Goal: Information Seeking & Learning: Learn about a topic

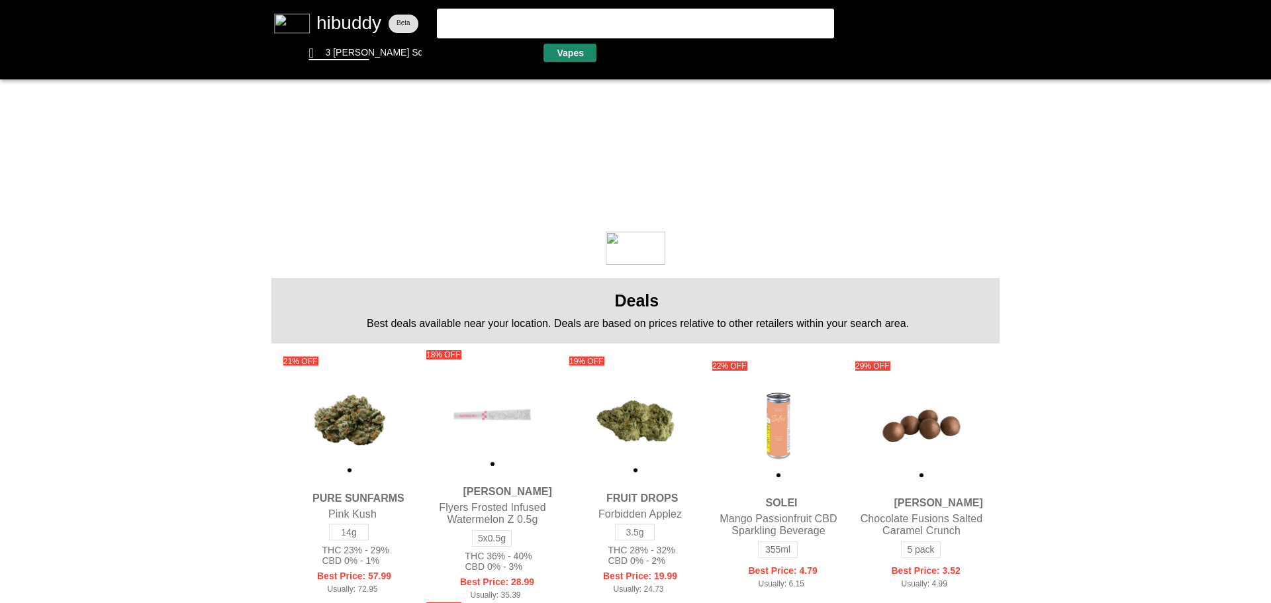
click at [559, 52] on flt-glass-pane at bounding box center [635, 301] width 1271 height 603
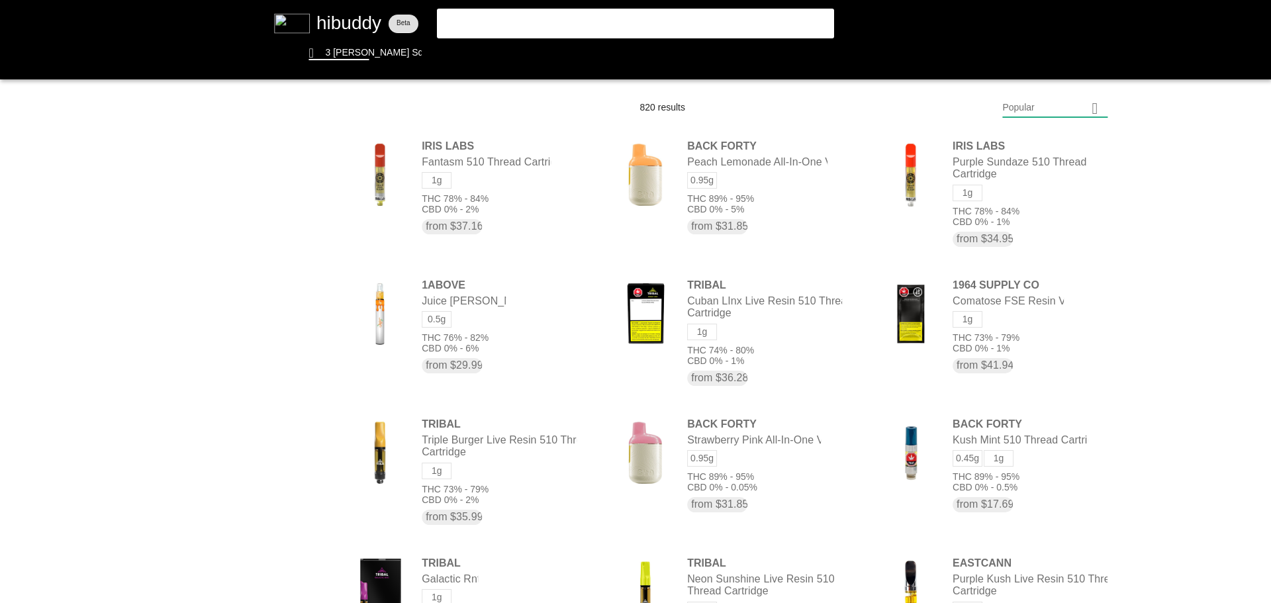
click at [1026, 112] on flt-glass-pane at bounding box center [635, 301] width 1271 height 603
click at [1034, 458] on flt-glass-pane at bounding box center [635, 301] width 1271 height 603
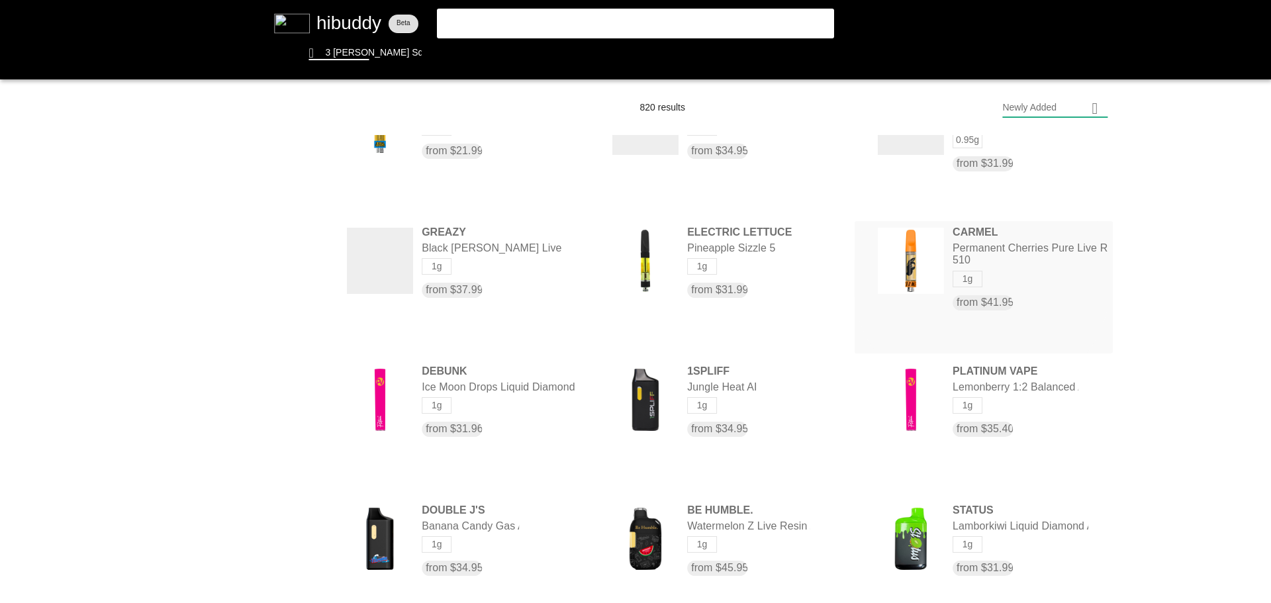
click at [972, 240] on flt-glass-pane at bounding box center [635, 301] width 1271 height 603
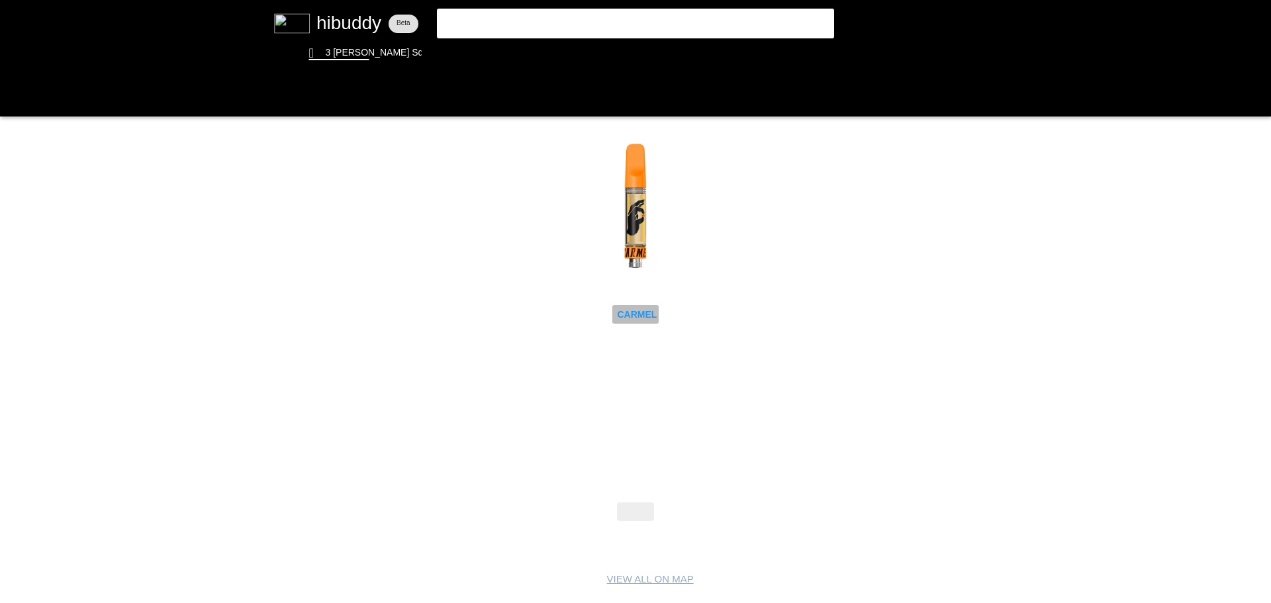
click at [629, 316] on flt-glass-pane at bounding box center [635, 301] width 1271 height 603
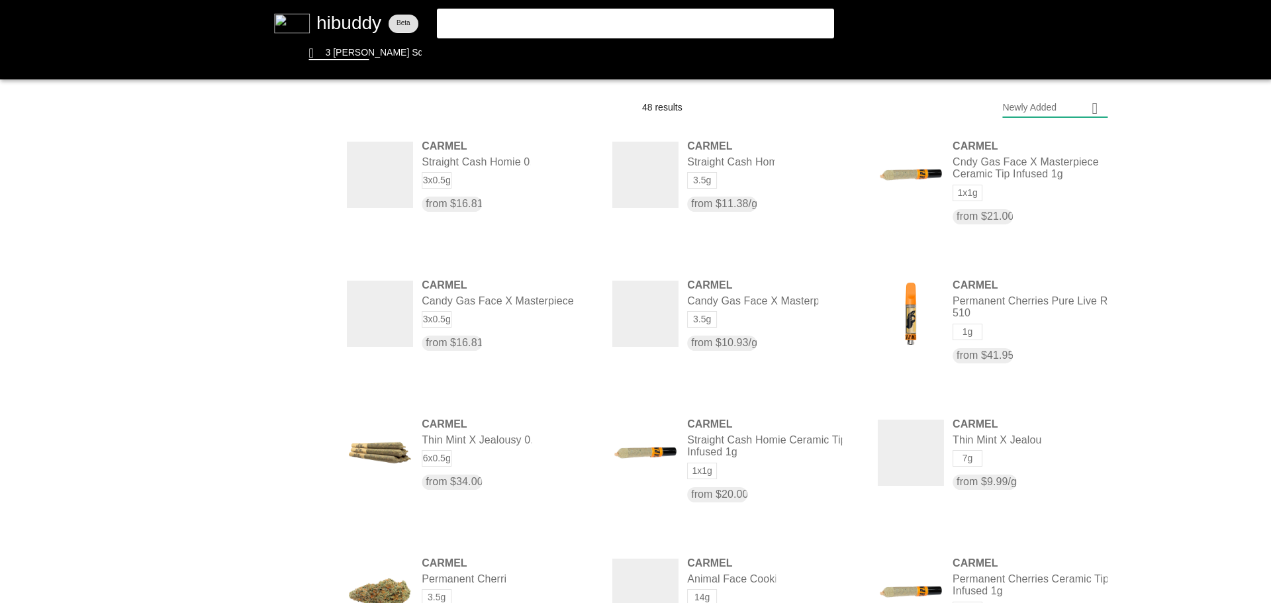
click at [294, 320] on flt-glass-pane at bounding box center [635, 301] width 1271 height 603
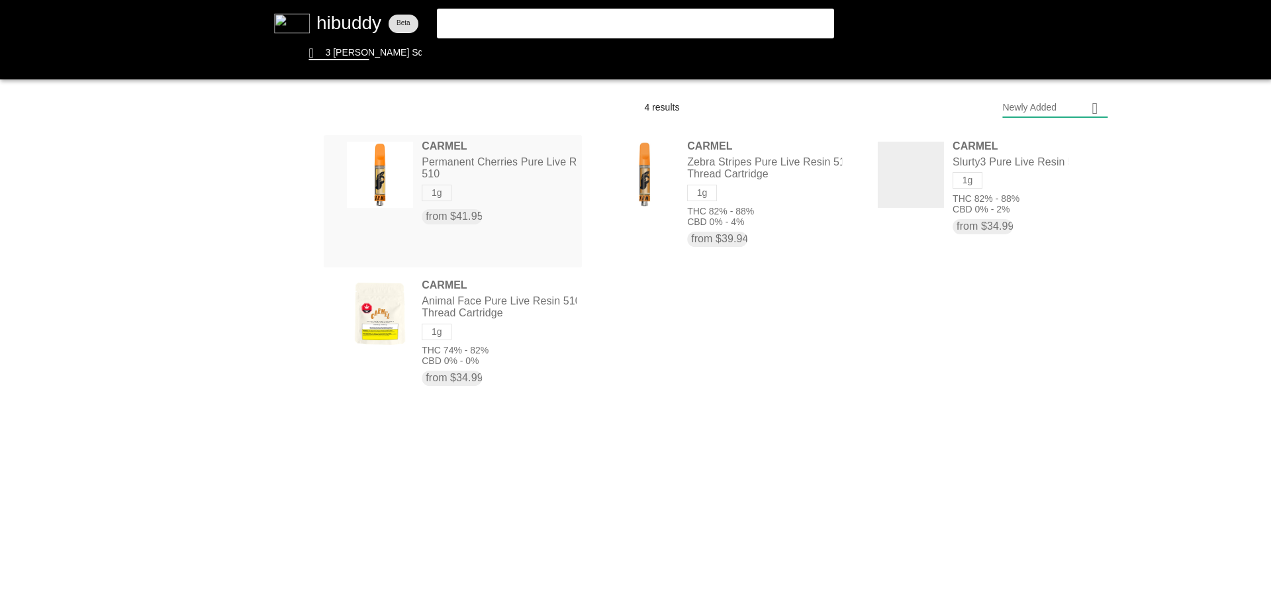
click at [498, 171] on flt-glass-pane at bounding box center [635, 301] width 1271 height 603
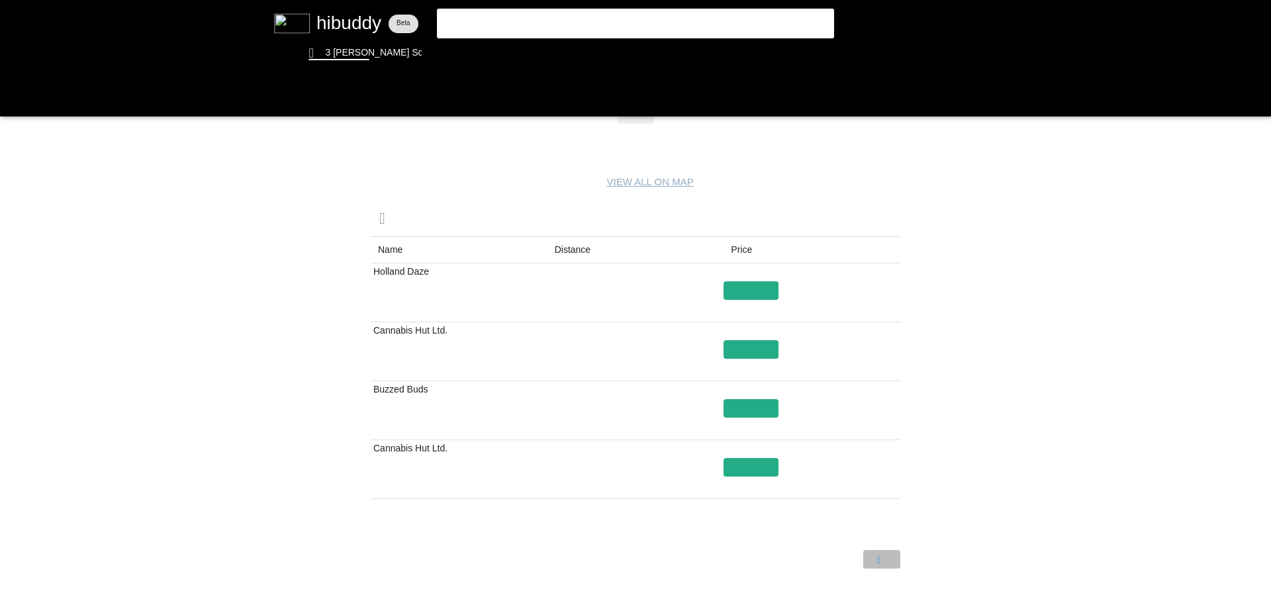
click at [875, 556] on flt-glass-pane at bounding box center [635, 301] width 1271 height 603
click at [16, 103] on flt-glass-pane at bounding box center [635, 301] width 1271 height 603
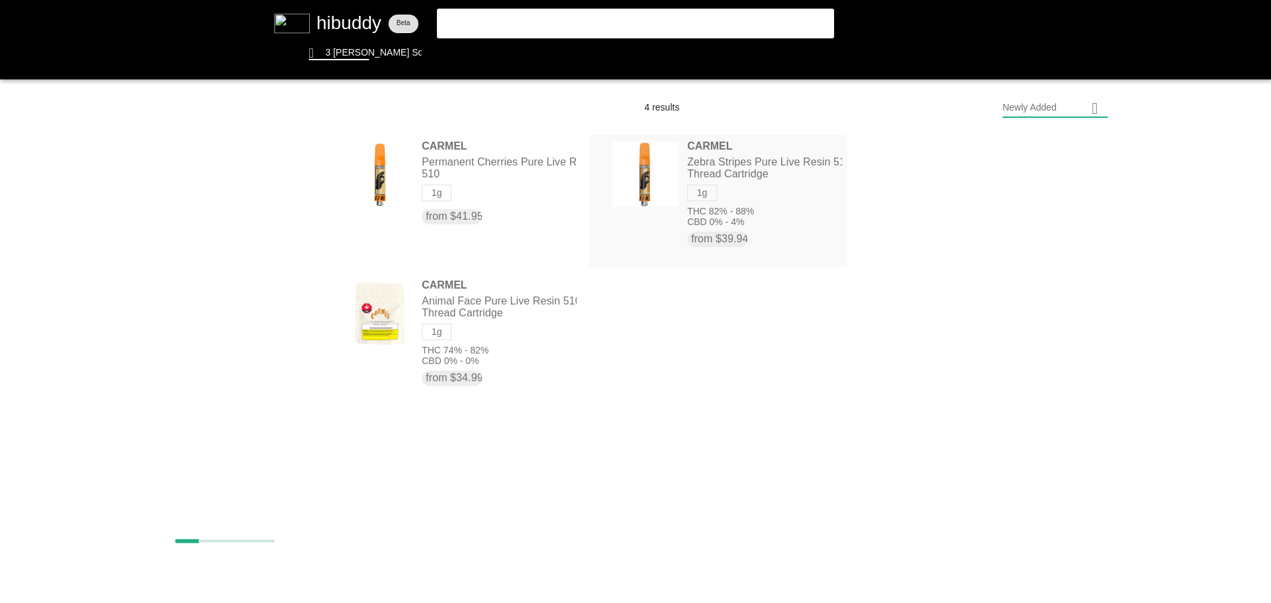
click at [728, 177] on flt-glass-pane at bounding box center [635, 301] width 1271 height 603
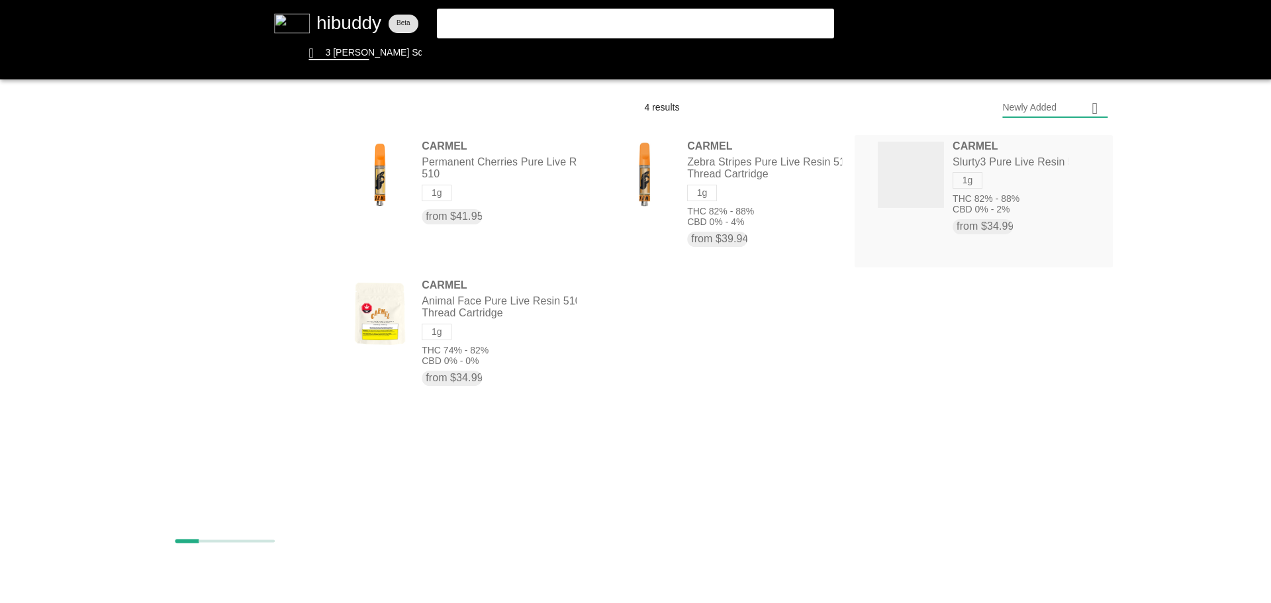
click at [999, 169] on flt-glass-pane at bounding box center [635, 301] width 1271 height 603
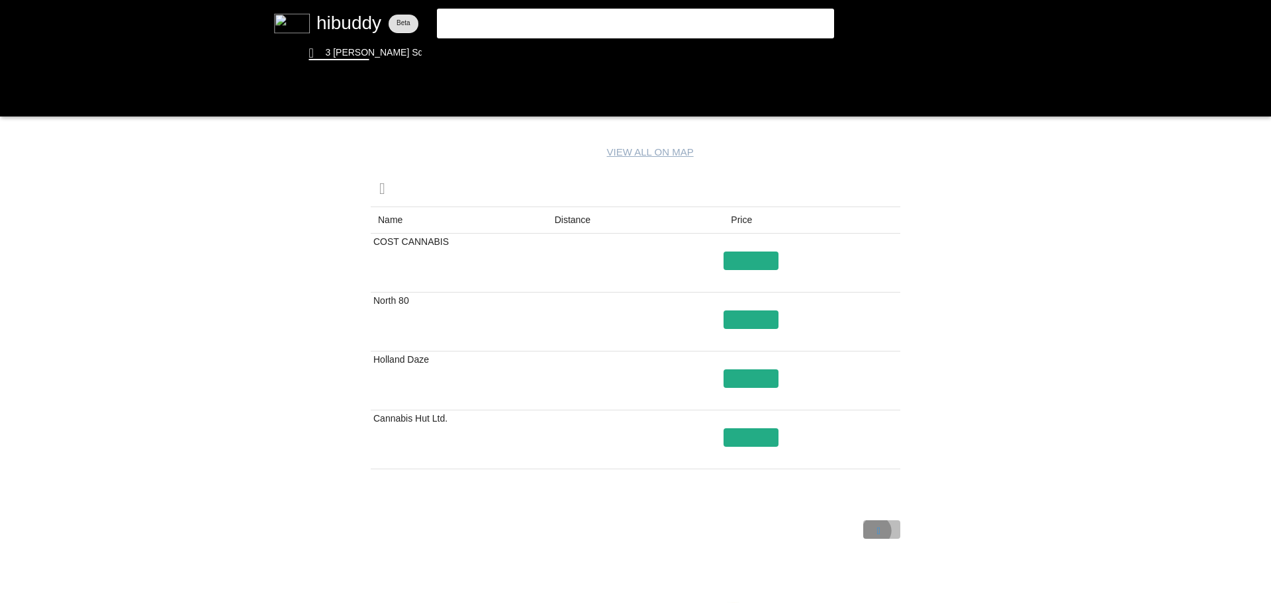
click at [872, 532] on flt-glass-pane at bounding box center [635, 301] width 1271 height 603
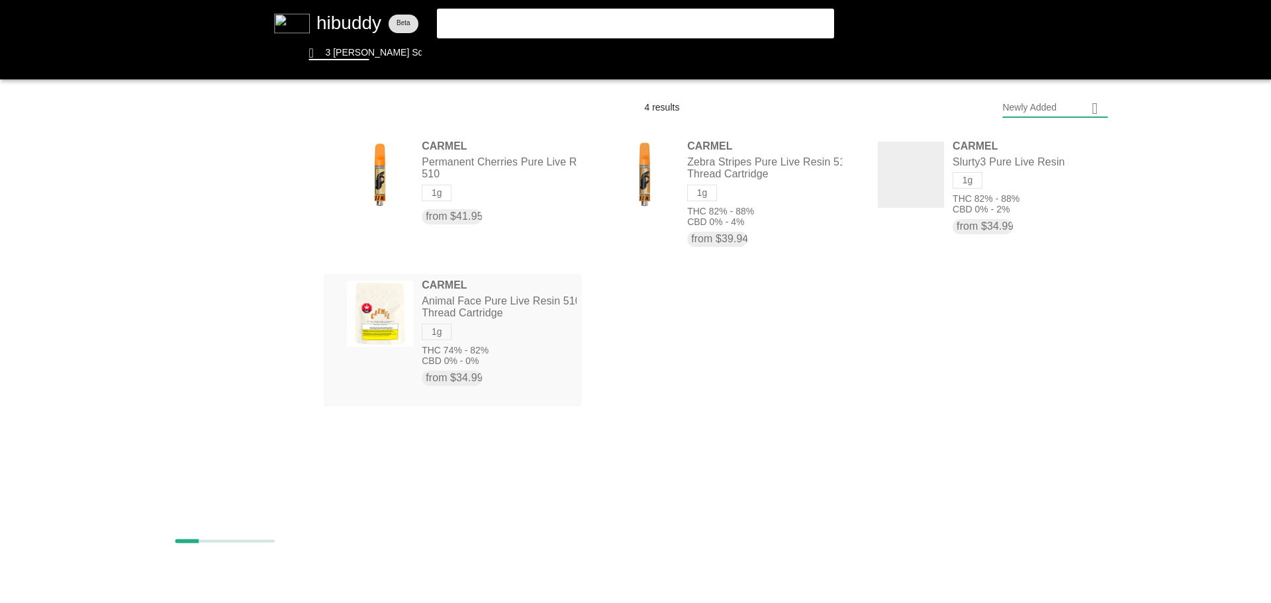
click at [448, 307] on flt-glass-pane at bounding box center [635, 301] width 1271 height 603
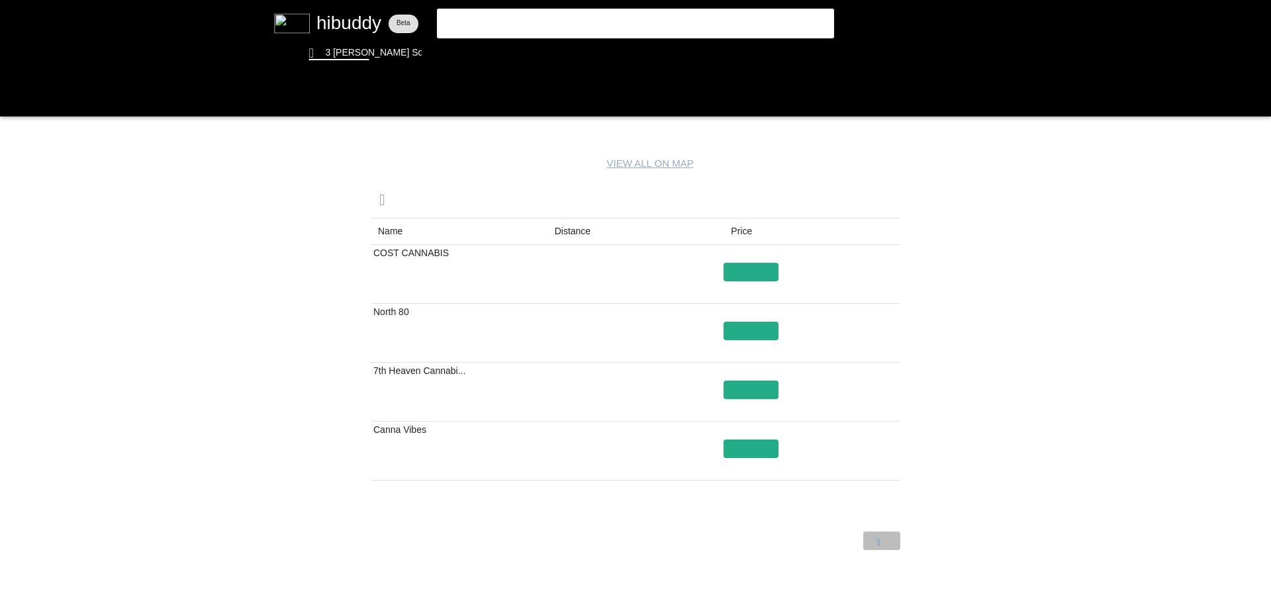
click at [872, 541] on flt-glass-pane at bounding box center [635, 301] width 1271 height 603
click at [874, 534] on flt-glass-pane at bounding box center [635, 301] width 1271 height 603
click at [519, 34] on flt-glass-pane at bounding box center [635, 301] width 1271 height 603
click at [519, 33] on flt-glass-pane at bounding box center [635, 301] width 1271 height 603
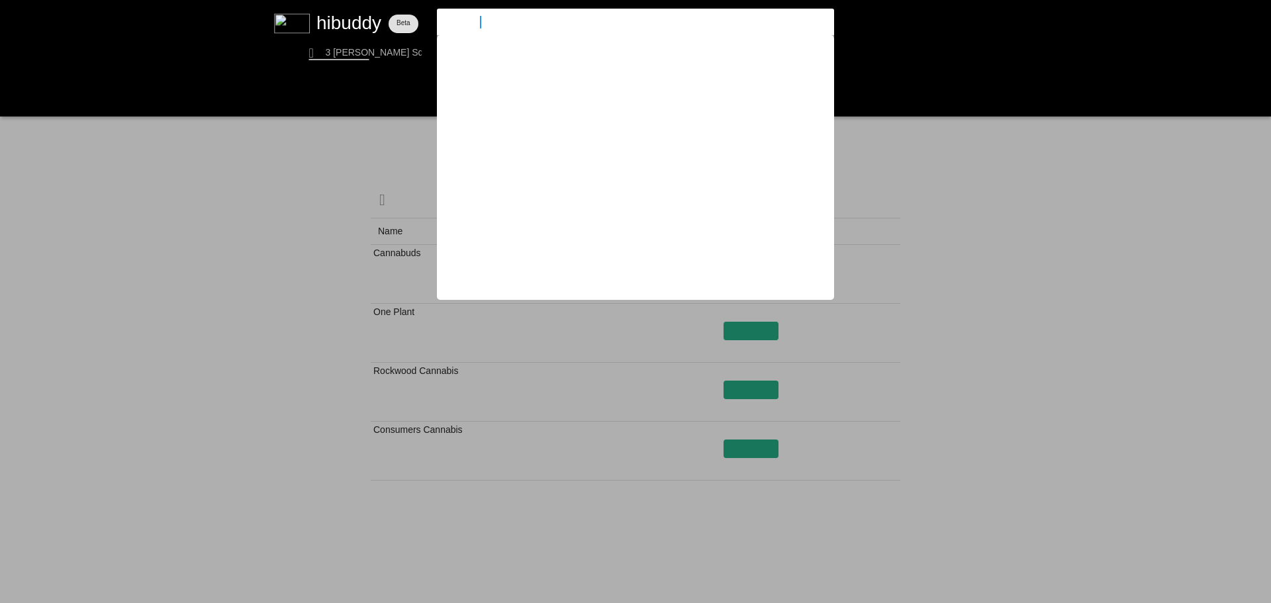
type input "eastcann"
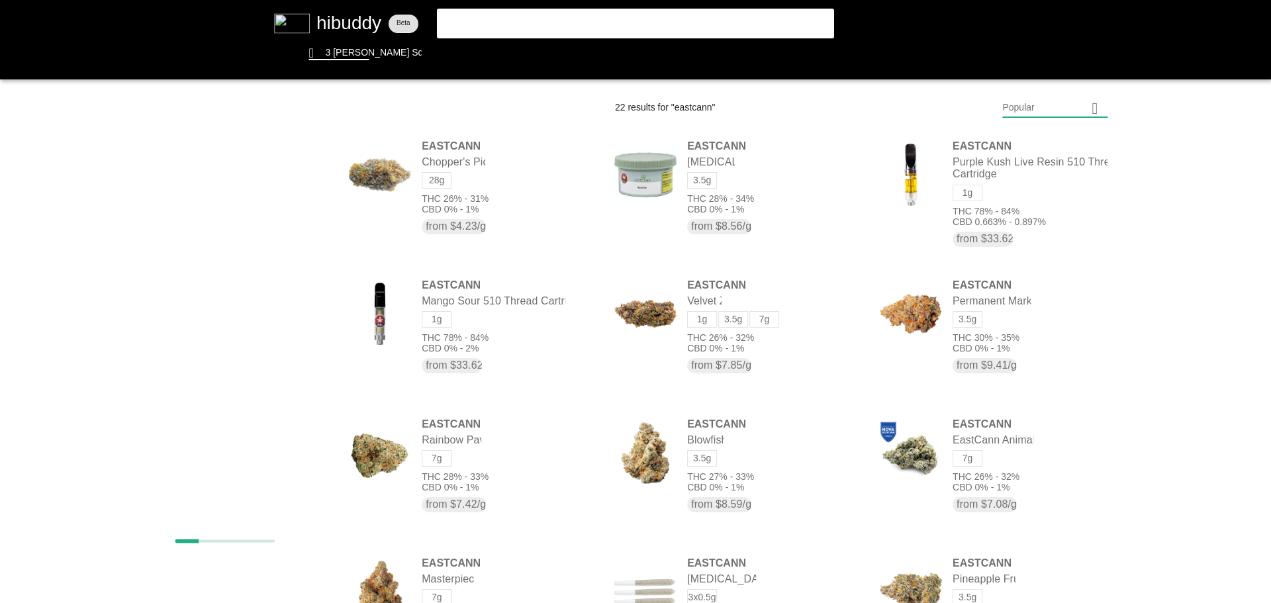
click at [300, 329] on flt-glass-pane at bounding box center [635, 301] width 1271 height 603
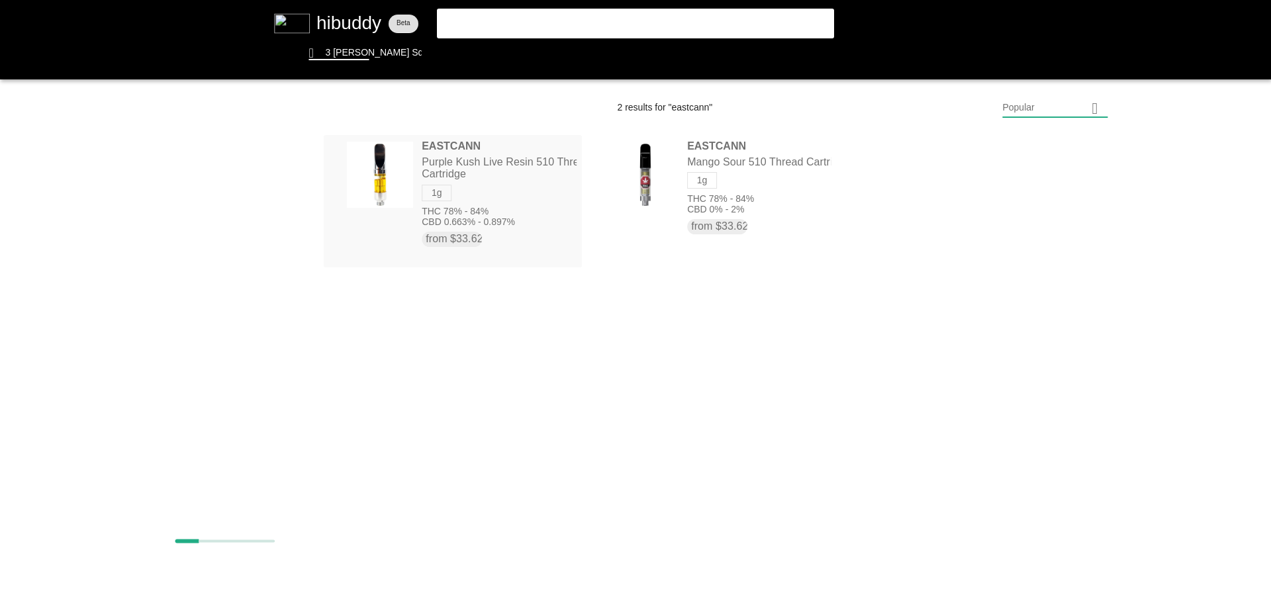
click at [535, 165] on flt-glass-pane at bounding box center [635, 301] width 1271 height 603
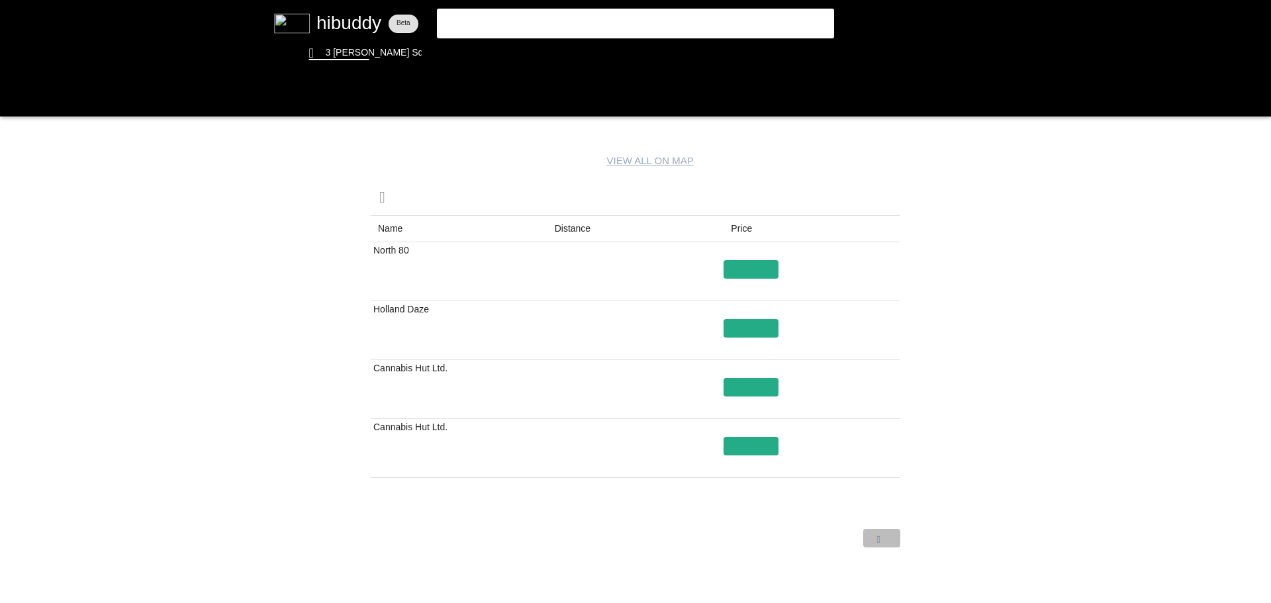
click at [872, 529] on flt-glass-pane at bounding box center [635, 301] width 1271 height 603
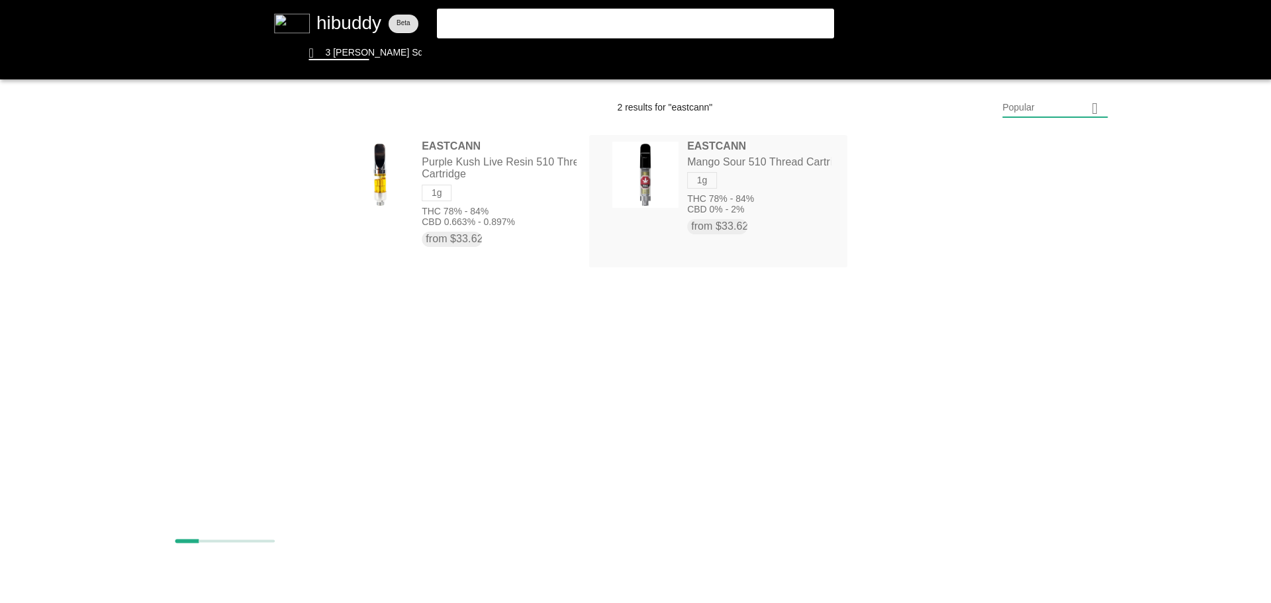
click at [694, 175] on flt-glass-pane at bounding box center [635, 301] width 1271 height 603
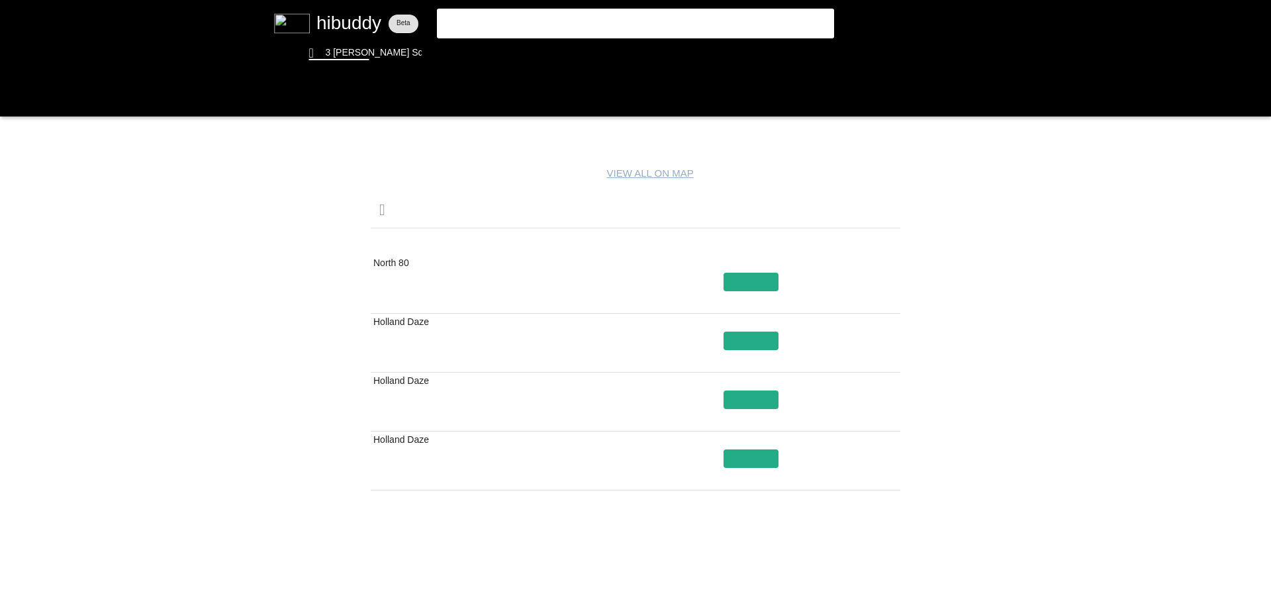
click at [877, 544] on flt-glass-pane at bounding box center [635, 301] width 1271 height 603
click at [878, 547] on flt-glass-pane at bounding box center [635, 301] width 1271 height 603
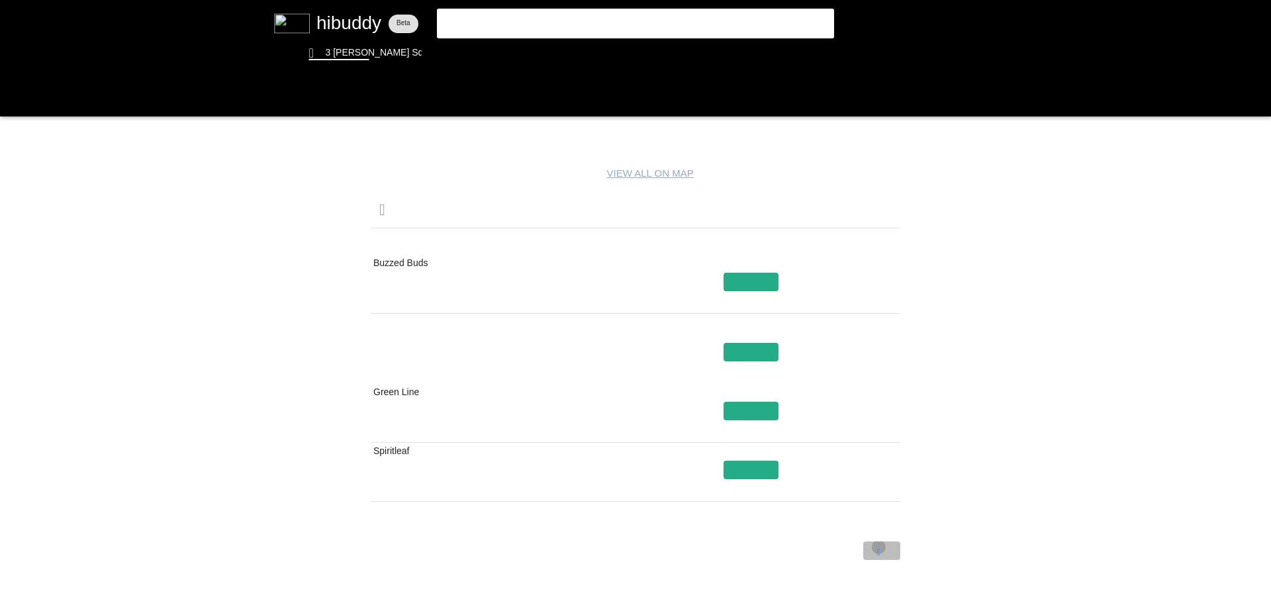
click at [878, 547] on flt-glass-pane at bounding box center [635, 301] width 1271 height 603
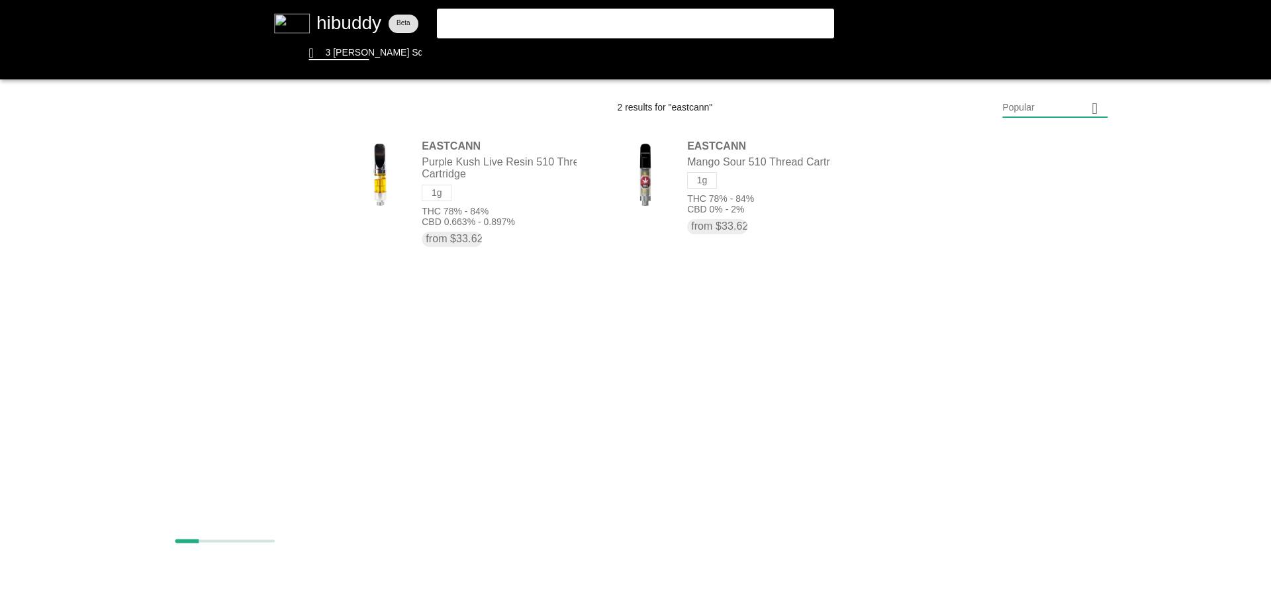
click at [580, 366] on flt-glass-pane at bounding box center [635, 301] width 1271 height 603
drag, startPoint x: 496, startPoint y: 25, endPoint x: 424, endPoint y: 21, distance: 72.9
click at [424, 21] on flt-glass-pane at bounding box center [635, 301] width 1271 height 603
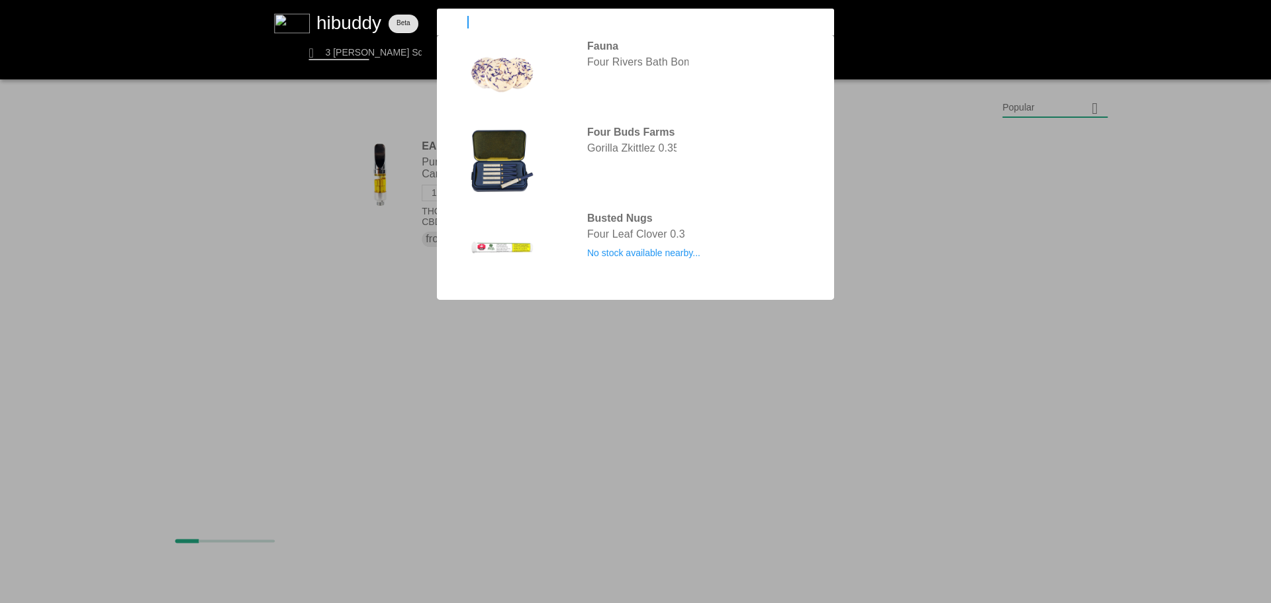
type input "four54"
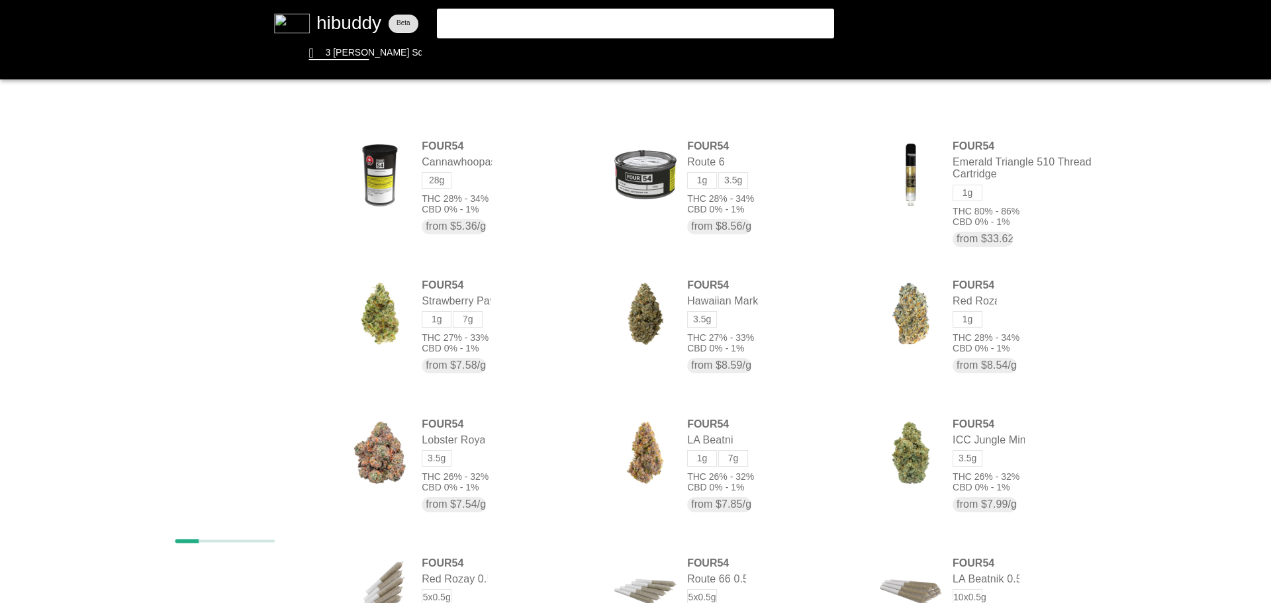
click at [306, 315] on flt-glass-pane at bounding box center [635, 301] width 1271 height 603
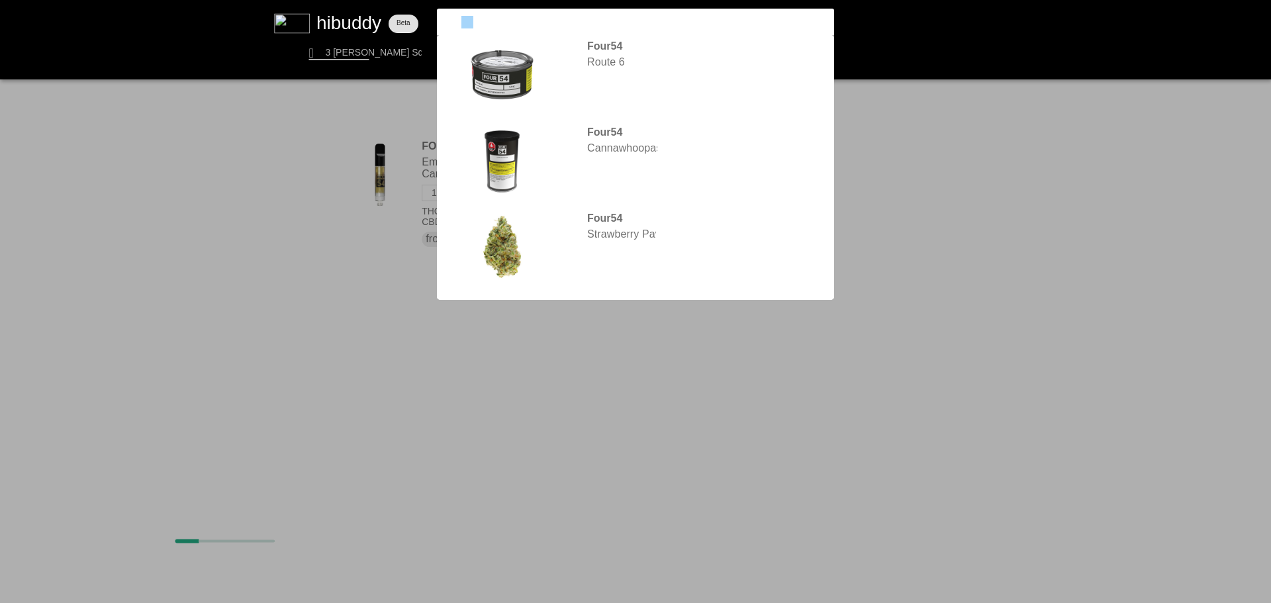
drag, startPoint x: 493, startPoint y: 28, endPoint x: 420, endPoint y: 32, distance: 72.9
click at [420, 32] on flt-glass-pane at bounding box center [635, 301] width 1271 height 603
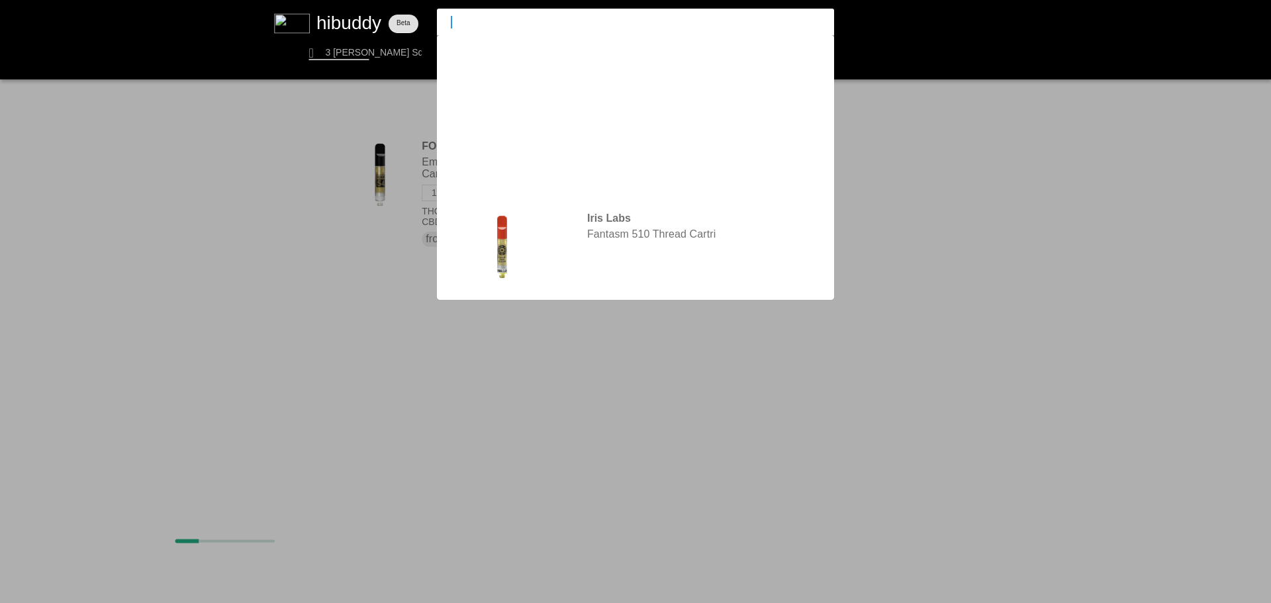
type input "iris"
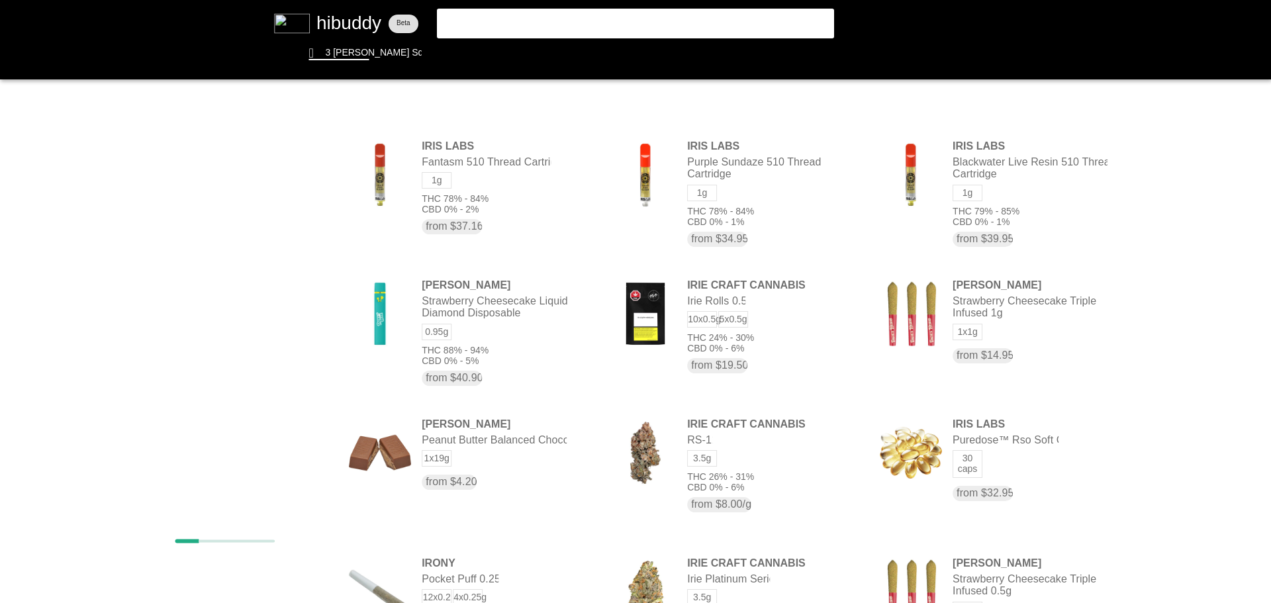
click at [300, 310] on flt-glass-pane at bounding box center [635, 301] width 1271 height 603
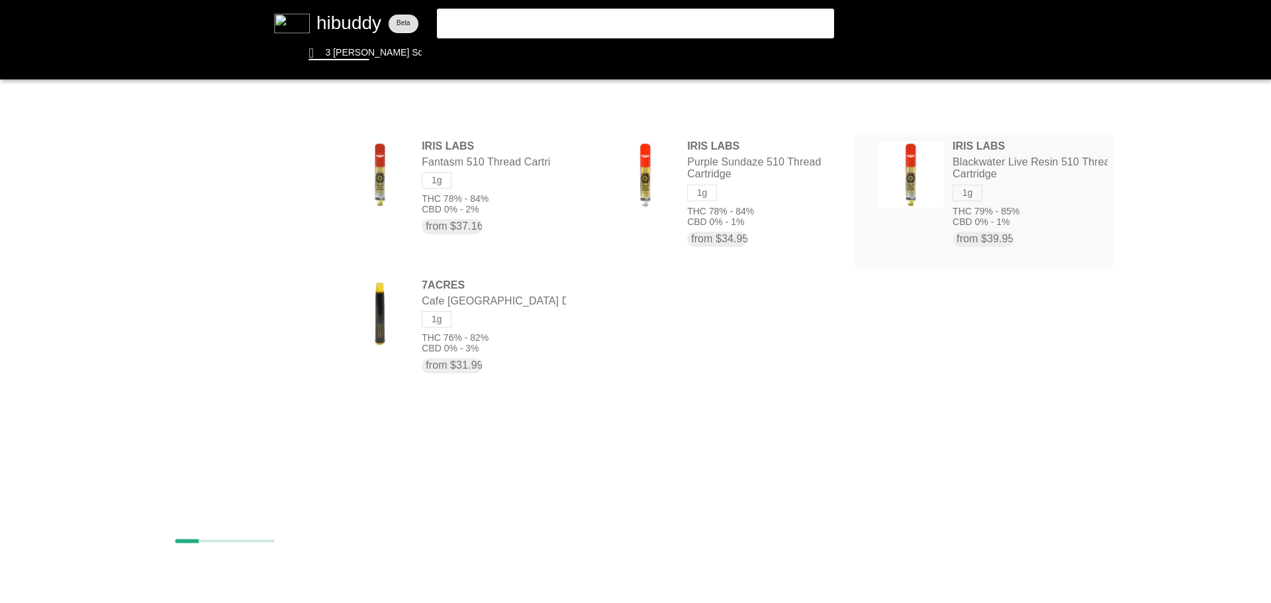
click at [944, 169] on flt-glass-pane at bounding box center [635, 301] width 1271 height 603
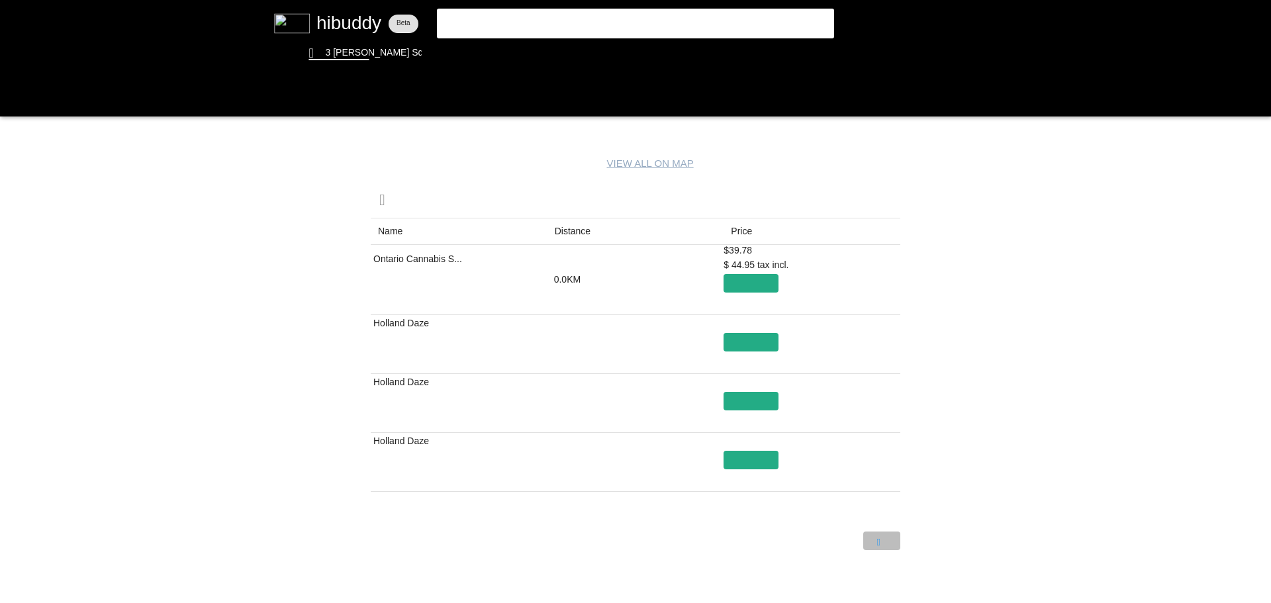
click at [874, 534] on flt-glass-pane at bounding box center [635, 301] width 1271 height 603
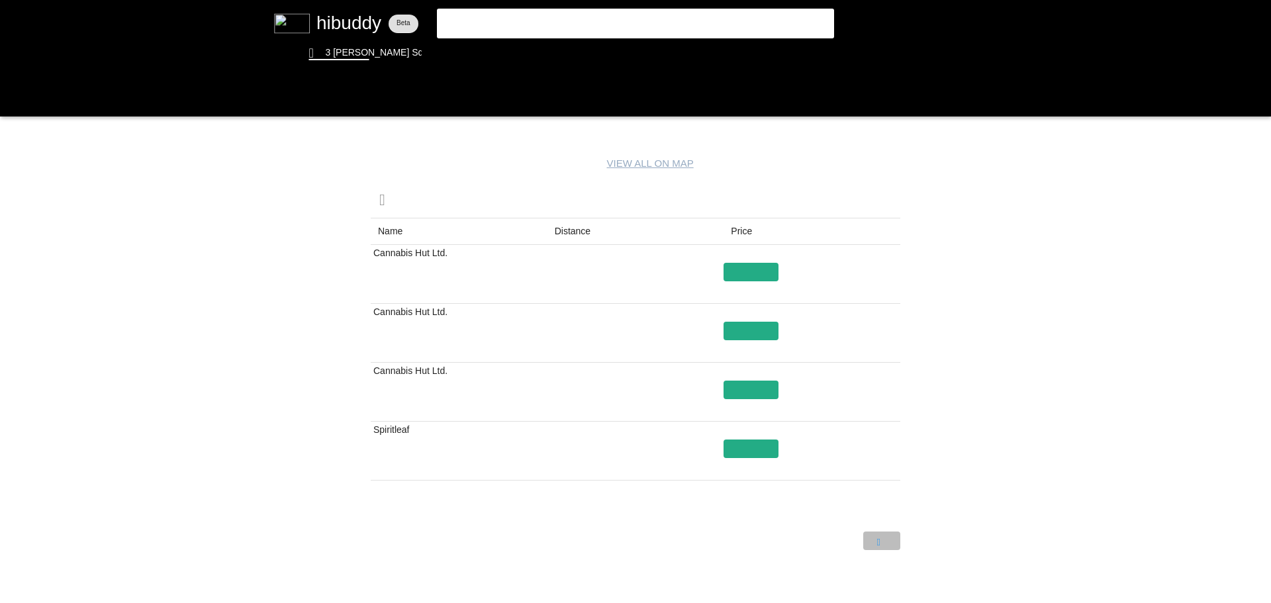
click at [891, 539] on flt-glass-pane at bounding box center [635, 301] width 1271 height 603
click at [848, 537] on flt-glass-pane at bounding box center [635, 301] width 1271 height 603
click at [887, 540] on flt-glass-pane at bounding box center [635, 301] width 1271 height 603
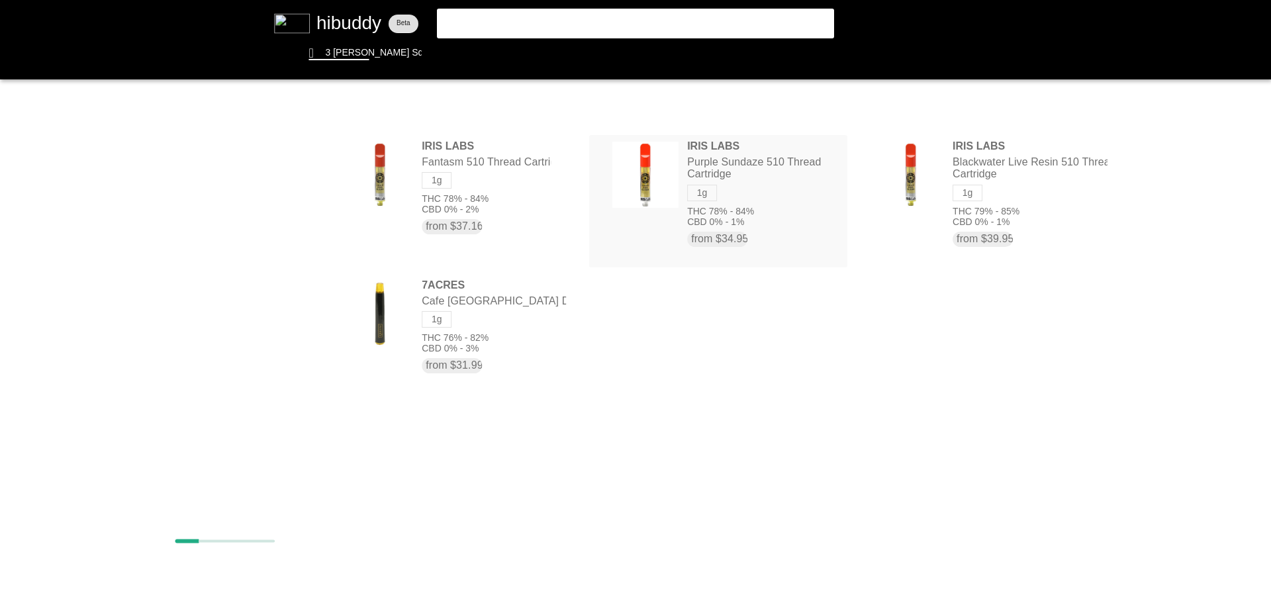
click at [647, 154] on flt-glass-pane at bounding box center [635, 301] width 1271 height 603
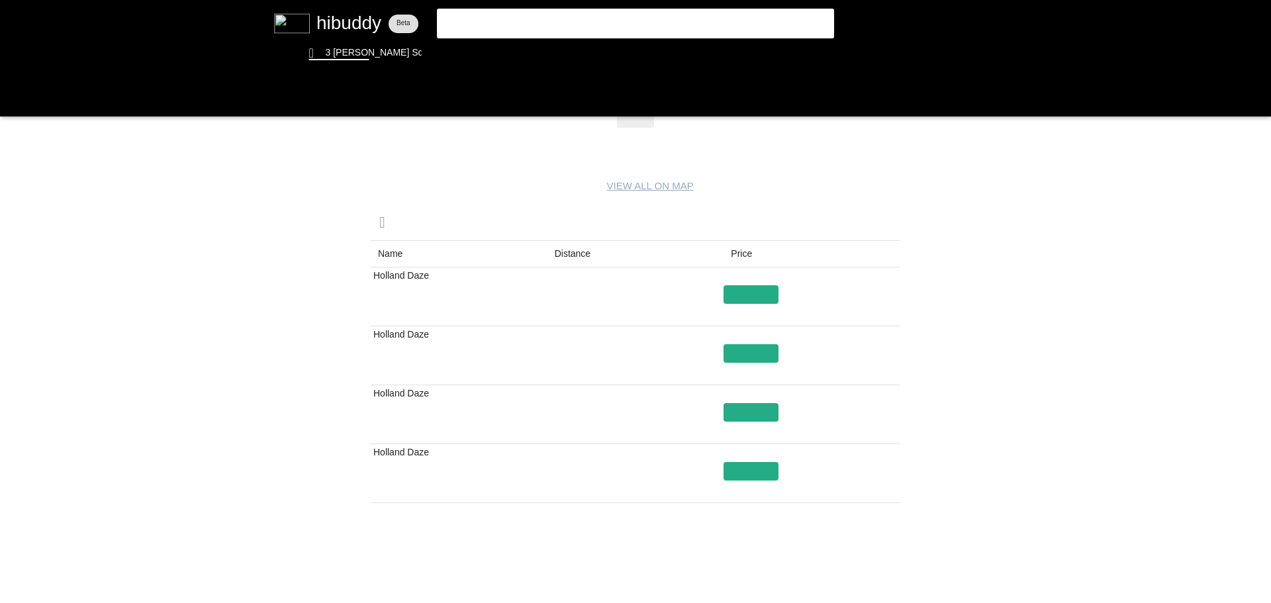
click at [872, 573] on flt-glass-pane at bounding box center [635, 301] width 1271 height 603
click at [872, 561] on flt-glass-pane at bounding box center [635, 301] width 1271 height 603
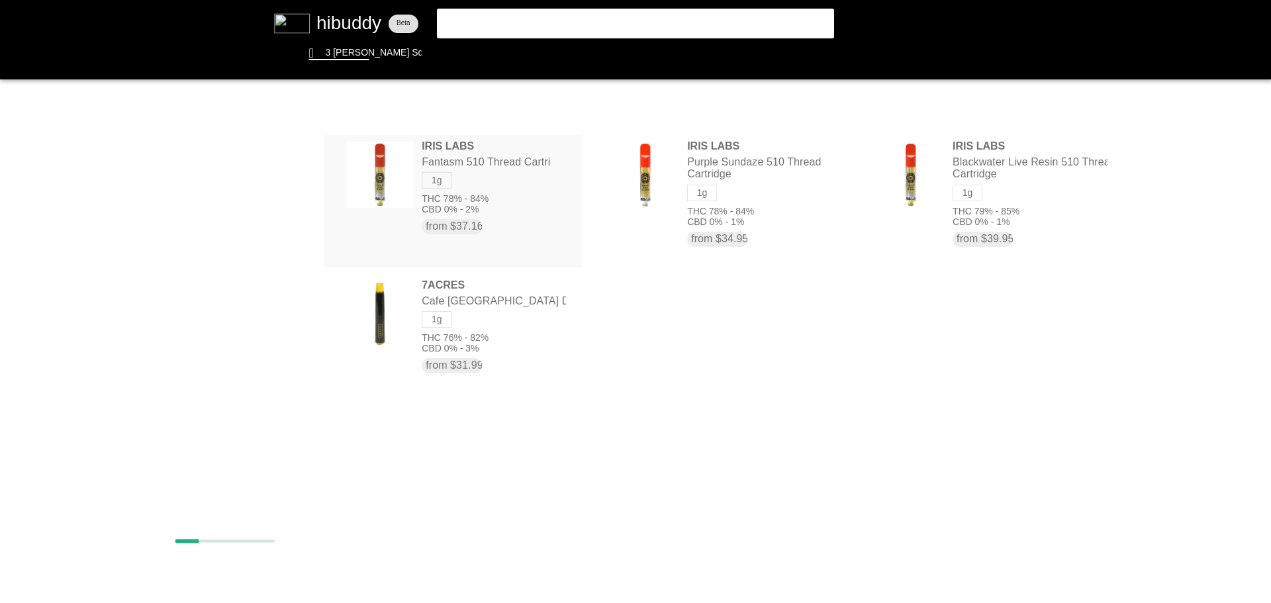
click at [480, 165] on flt-glass-pane at bounding box center [635, 301] width 1271 height 603
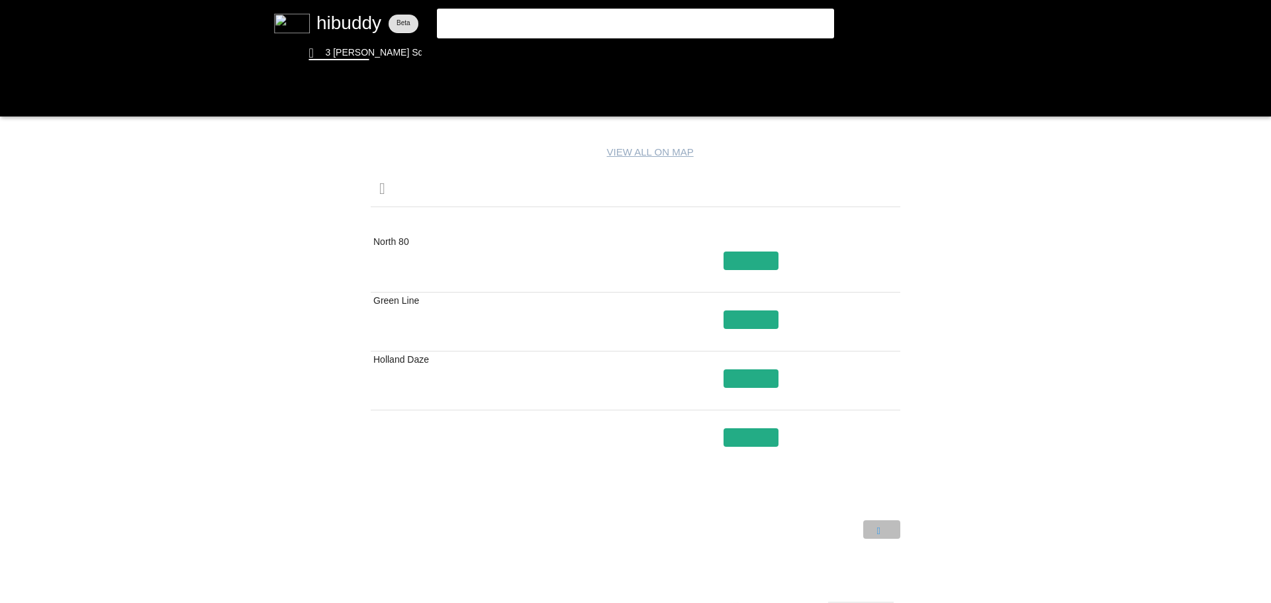
click at [874, 530] on flt-glass-pane at bounding box center [635, 301] width 1271 height 603
click at [843, 524] on flt-glass-pane at bounding box center [635, 301] width 1271 height 603
click at [886, 533] on flt-glass-pane at bounding box center [635, 301] width 1271 height 603
click at [886, 531] on flt-glass-pane at bounding box center [635, 301] width 1271 height 603
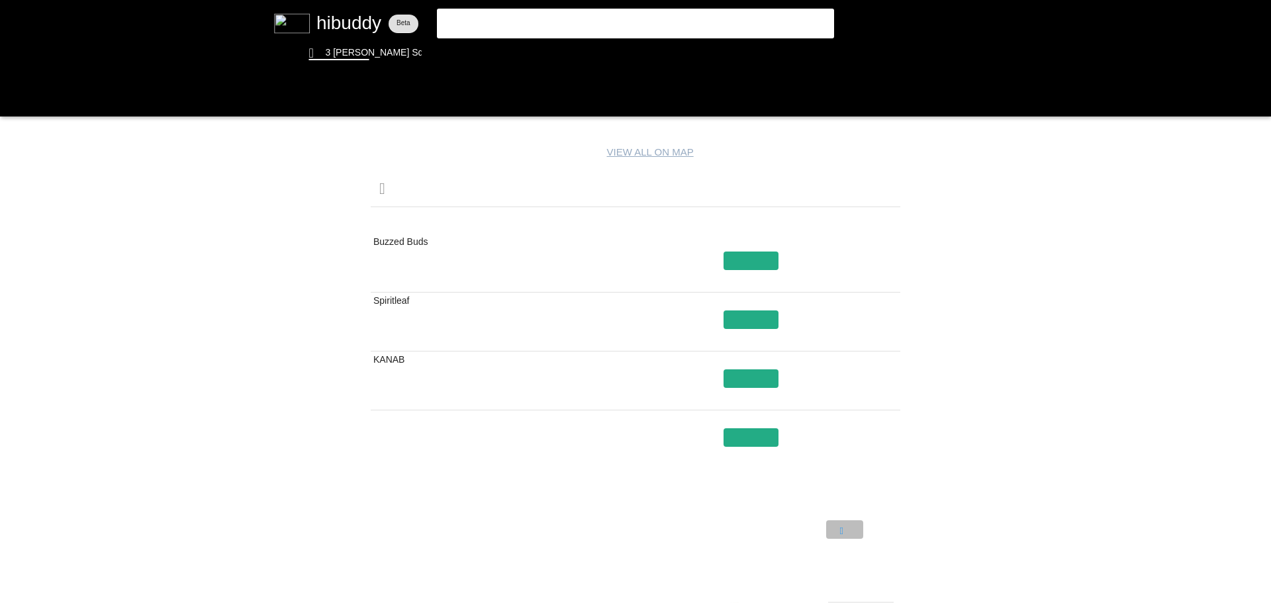
click at [846, 529] on flt-glass-pane at bounding box center [635, 301] width 1271 height 603
click at [845, 527] on flt-glass-pane at bounding box center [635, 301] width 1271 height 603
click at [735, 436] on flt-glass-pane at bounding box center [635, 301] width 1271 height 603
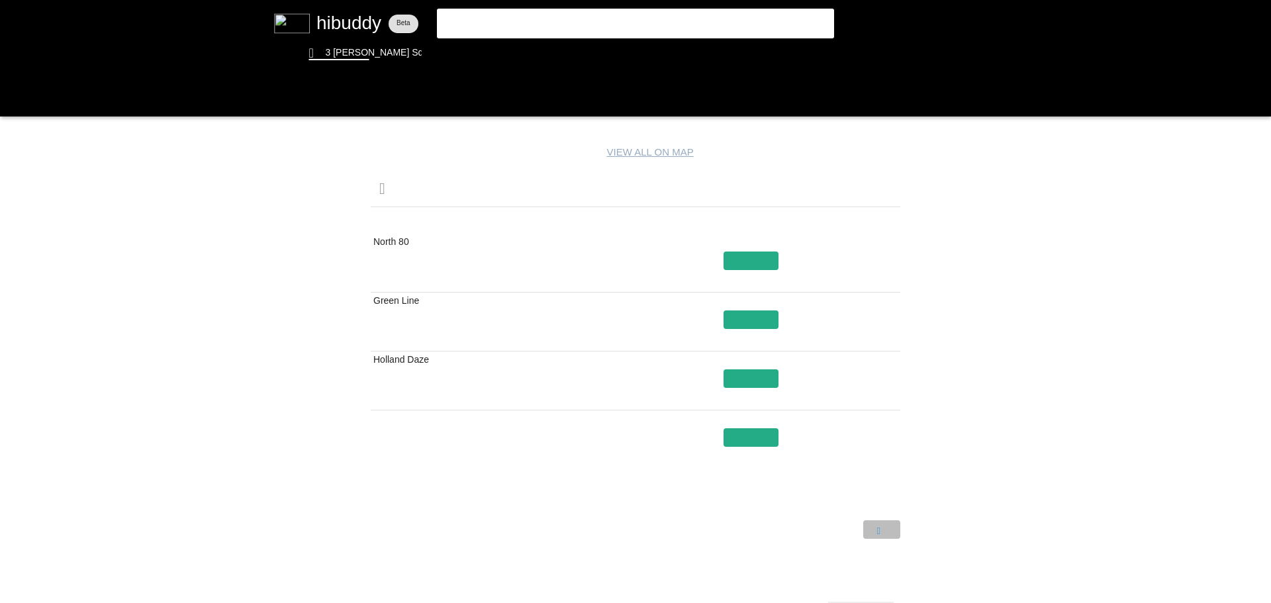
click at [880, 527] on flt-glass-pane at bounding box center [635, 301] width 1271 height 603
click at [750, 441] on flt-glass-pane at bounding box center [635, 301] width 1271 height 603
